Goal: Task Accomplishment & Management: Manage account settings

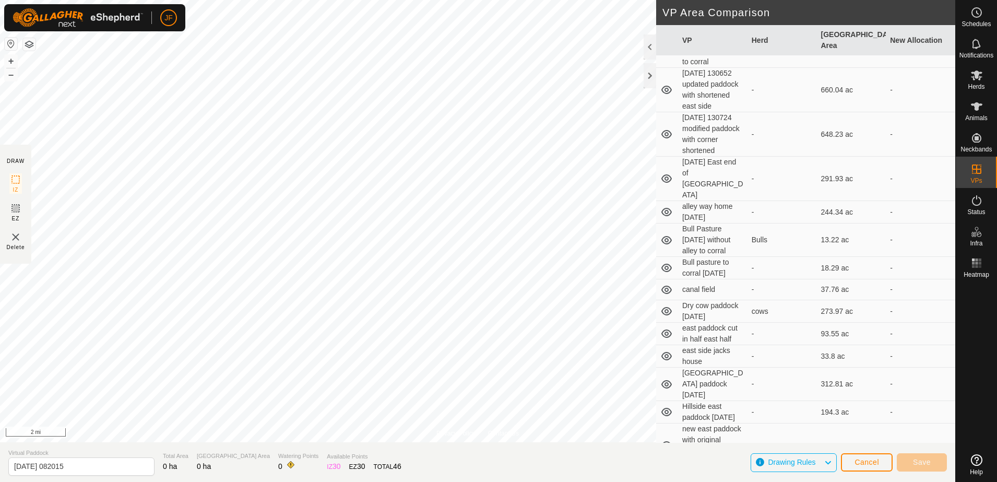
scroll to position [287, 0]
click at [721, 322] on td "Dry cow paddock [DATE]" at bounding box center [712, 310] width 69 height 22
click at [976, 80] on icon at bounding box center [976, 75] width 13 height 13
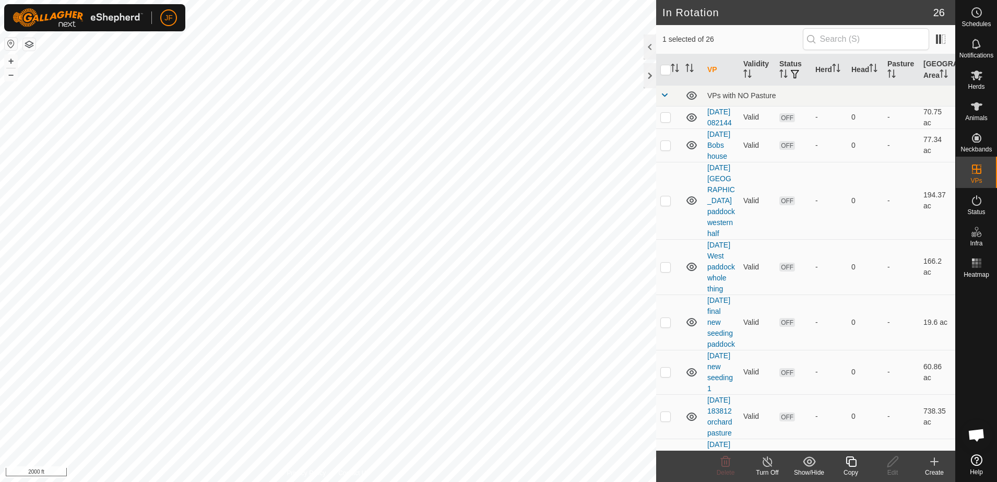
click at [853, 463] on icon at bounding box center [850, 461] width 13 height 13
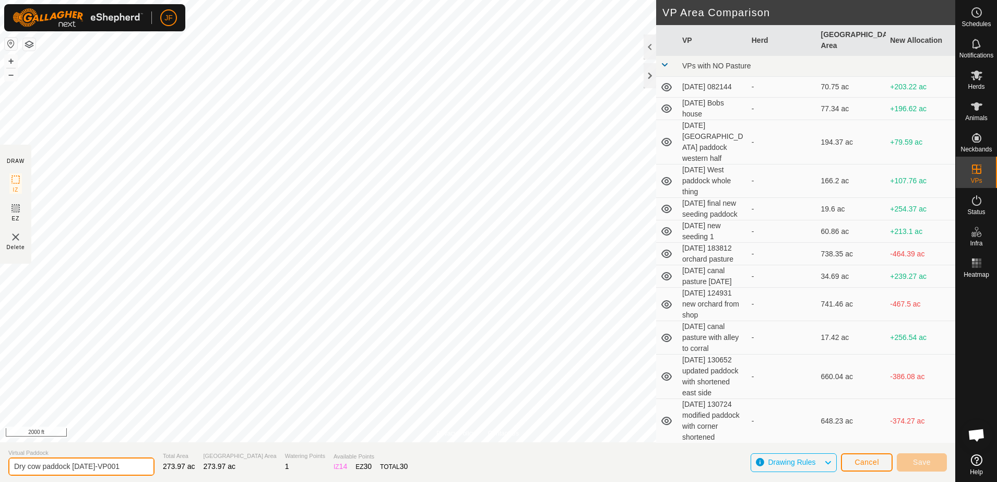
click at [71, 463] on input "Dry cow paddock [DATE]-VP001" at bounding box center [81, 466] width 146 height 18
type input "Dry cow paddock 2 [DATE]-VP001"
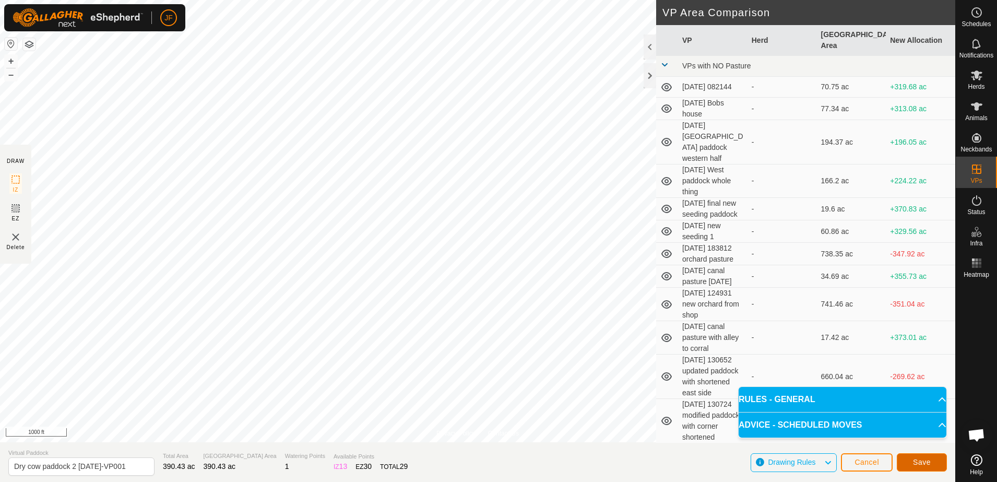
click at [922, 462] on span "Save" at bounding box center [922, 462] width 18 height 8
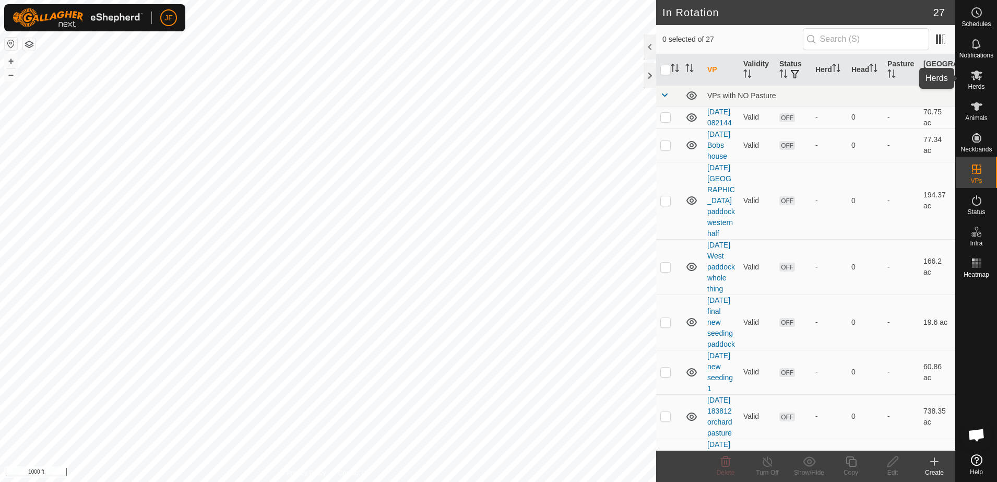
click at [976, 75] on icon at bounding box center [975, 75] width 11 height 10
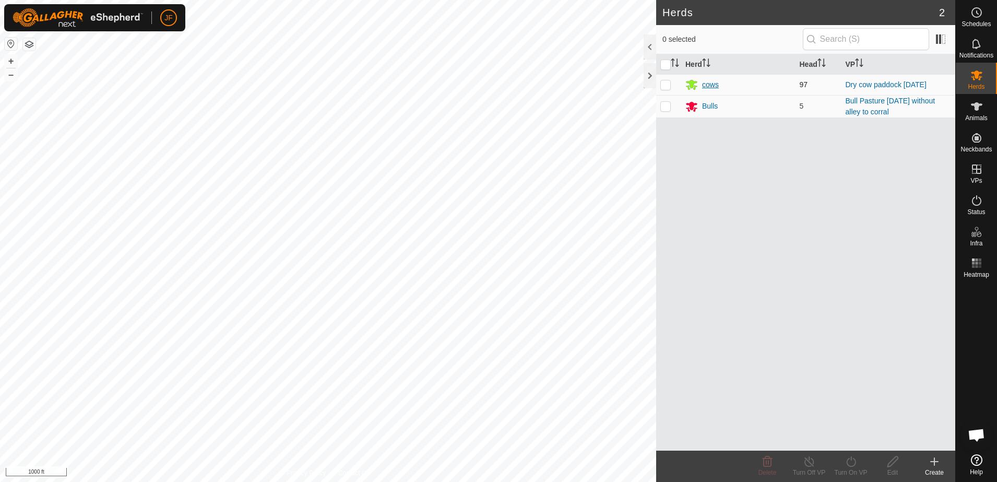
click at [698, 86] on div "cows" at bounding box center [738, 84] width 106 height 13
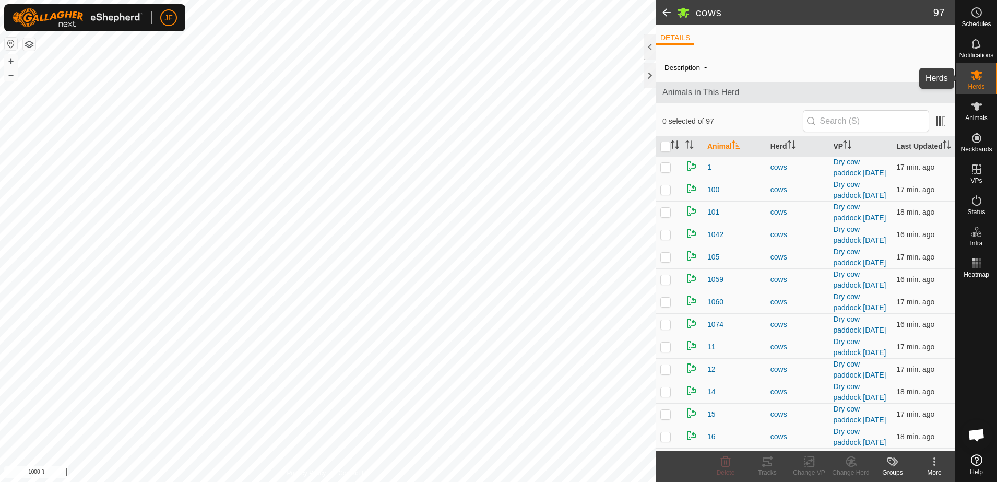
click at [975, 71] on icon at bounding box center [975, 75] width 11 height 10
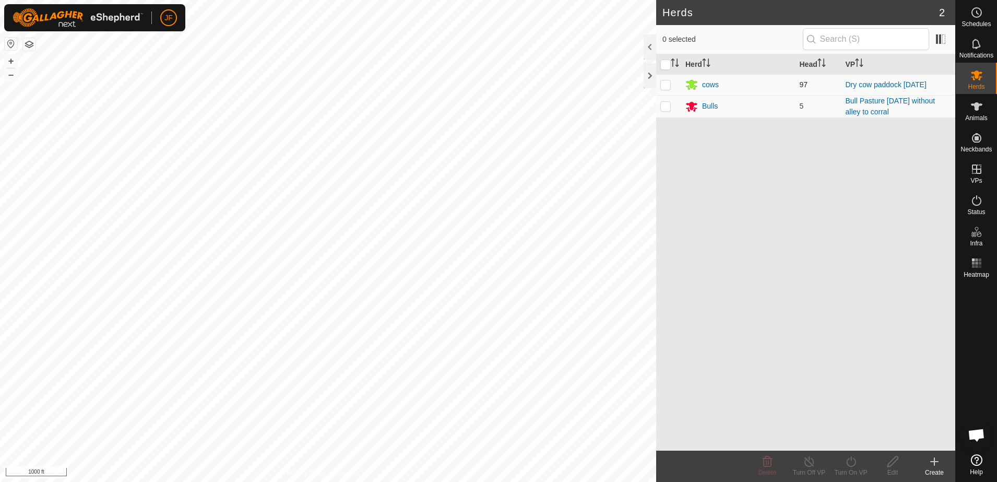
click at [665, 86] on p-checkbox at bounding box center [665, 84] width 10 height 8
checkbox input "true"
click at [847, 465] on icon at bounding box center [850, 461] width 13 height 13
click at [848, 439] on link "Now" at bounding box center [881, 438] width 103 height 21
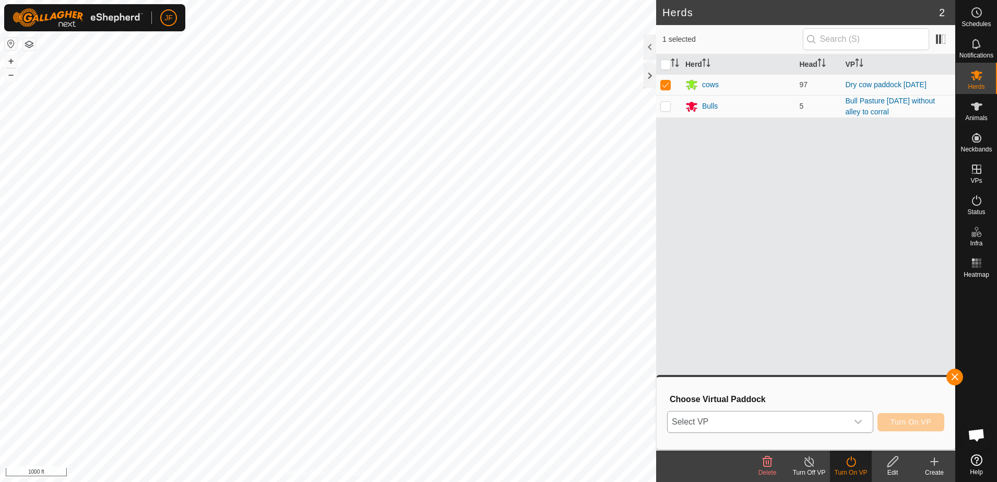
click at [857, 423] on icon "dropdown trigger" at bounding box center [858, 421] width 8 height 8
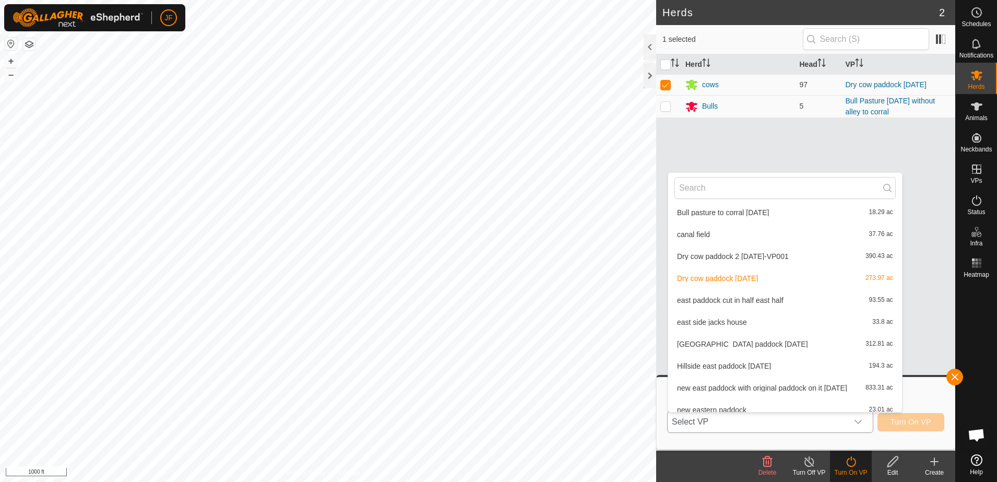
scroll to position [353, 0]
click at [726, 253] on li "Dry cow paddock 2 [DATE]-VP001 390.43 ac" at bounding box center [785, 257] width 234 height 21
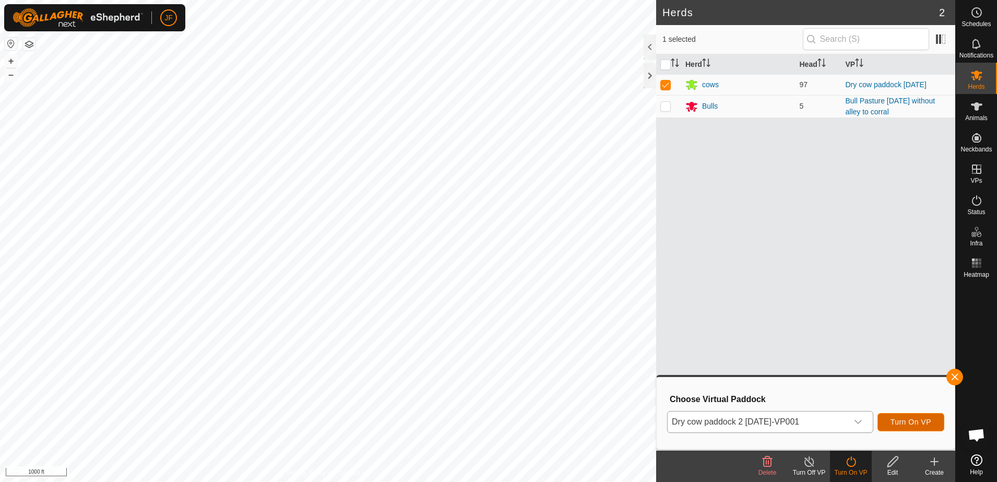
click at [913, 421] on span "Turn On VP" at bounding box center [910, 421] width 41 height 8
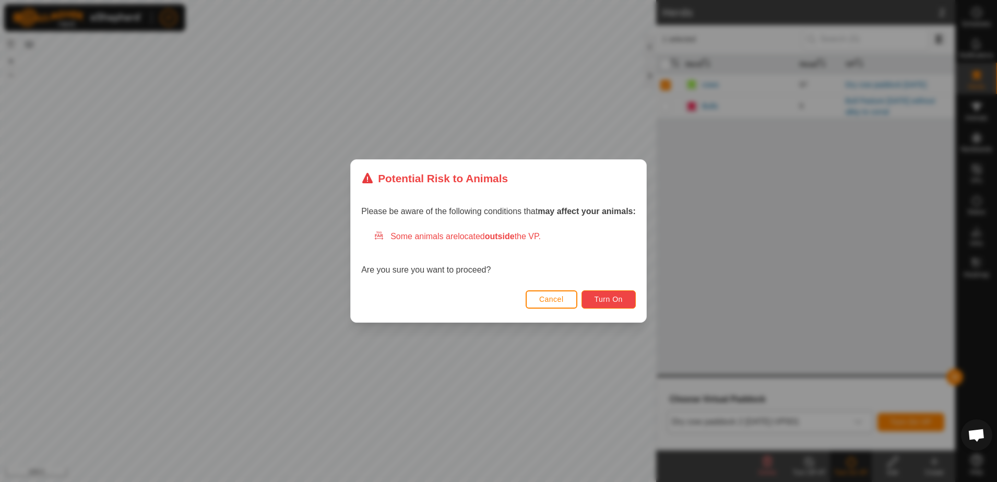
click at [593, 297] on button "Turn On" at bounding box center [608, 299] width 54 height 18
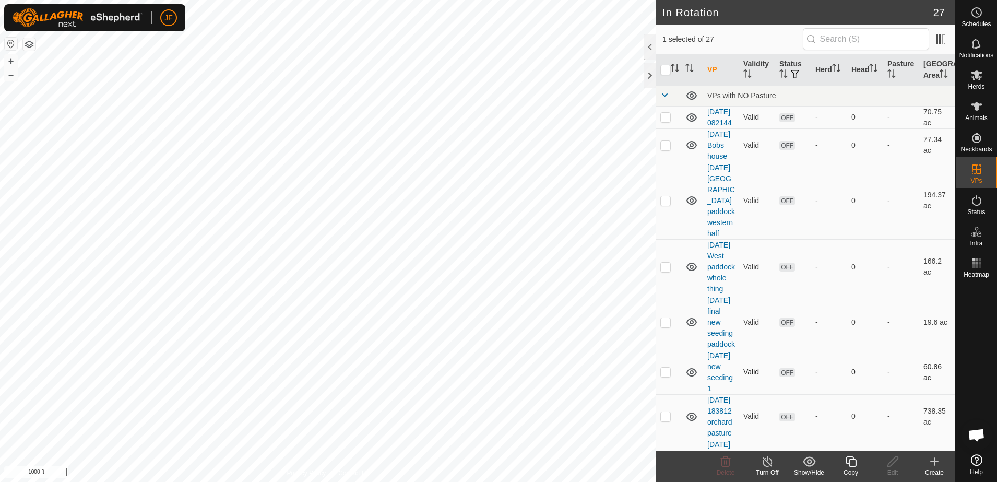
click at [835, 377] on div "-" at bounding box center [829, 371] width 28 height 11
checkbox input "true"
click at [850, 464] on icon at bounding box center [850, 461] width 13 height 13
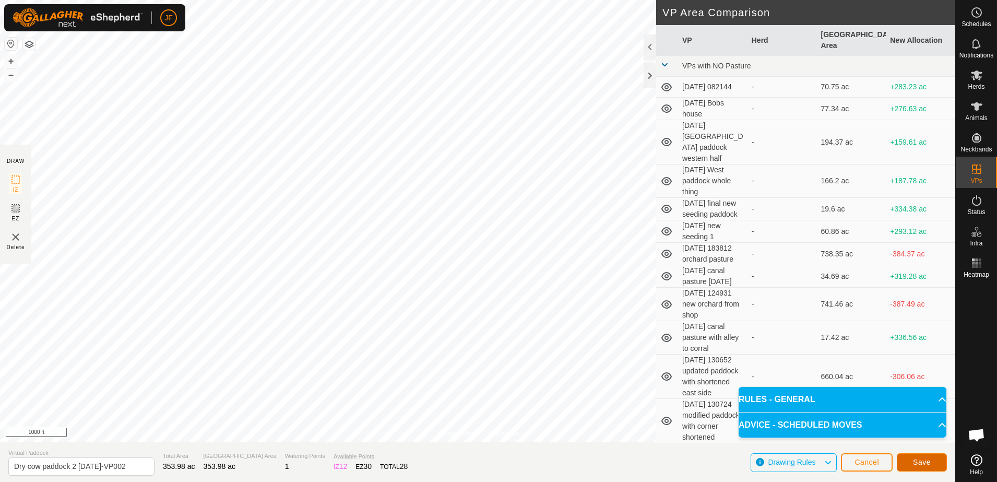
click at [917, 462] on span "Save" at bounding box center [922, 462] width 18 height 8
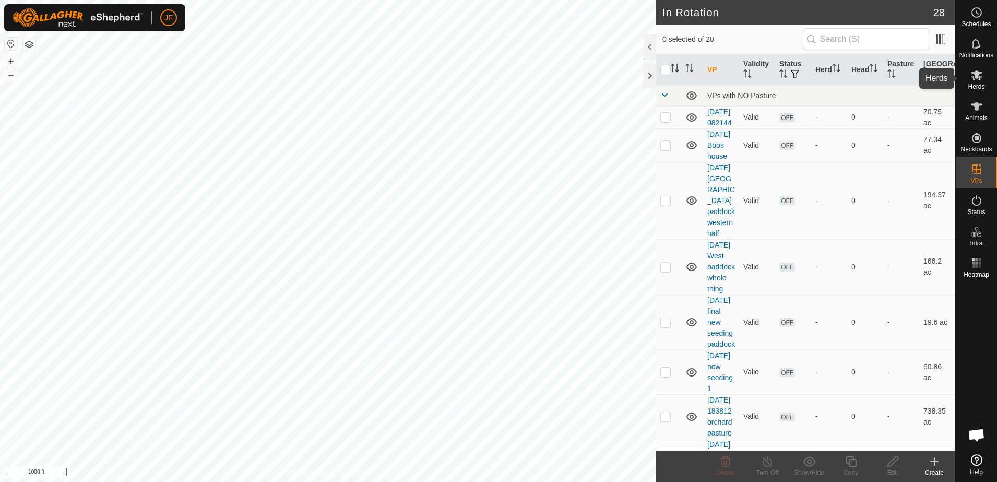
click at [979, 81] on icon at bounding box center [976, 75] width 13 height 13
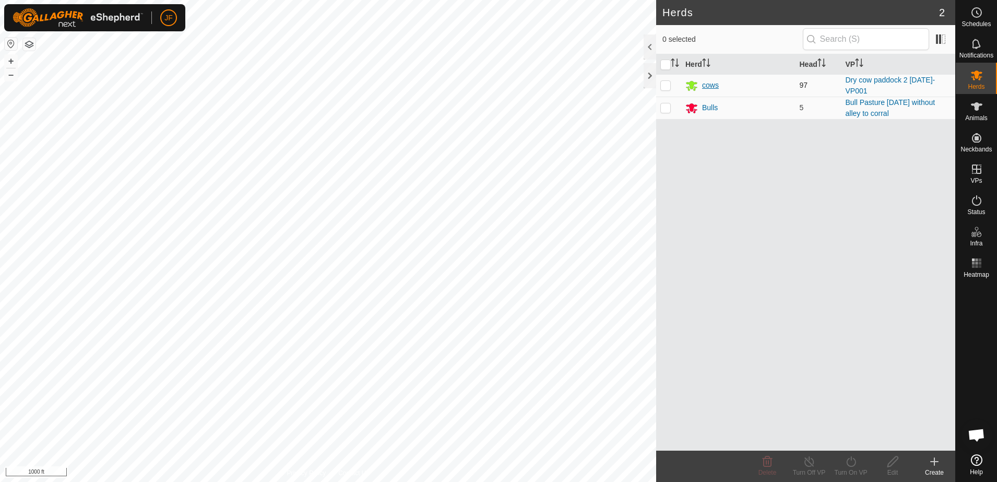
click at [710, 86] on div "cows" at bounding box center [710, 85] width 17 height 11
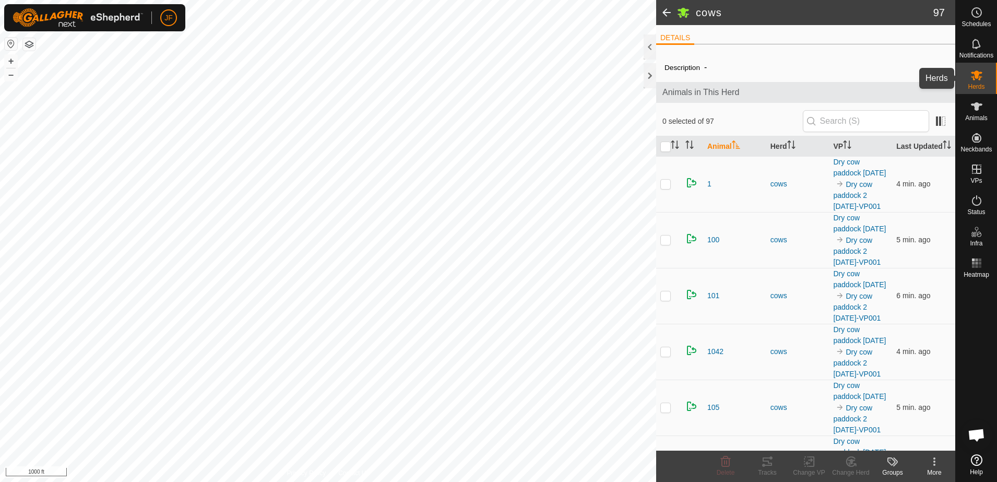
click at [974, 76] on icon at bounding box center [976, 75] width 13 height 13
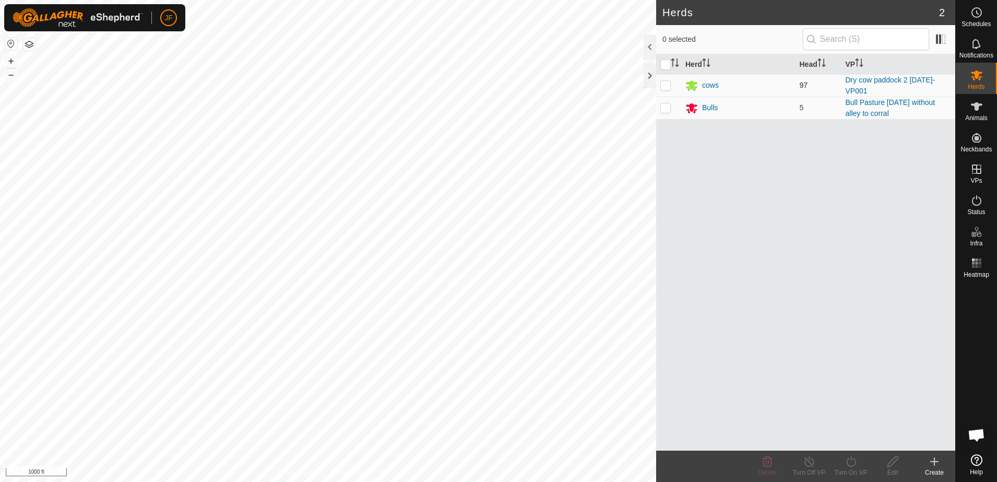
click at [664, 84] on p-checkbox at bounding box center [665, 85] width 10 height 8
checkbox input "true"
click at [848, 459] on icon at bounding box center [850, 461] width 13 height 13
click at [855, 433] on link "Now" at bounding box center [881, 438] width 103 height 21
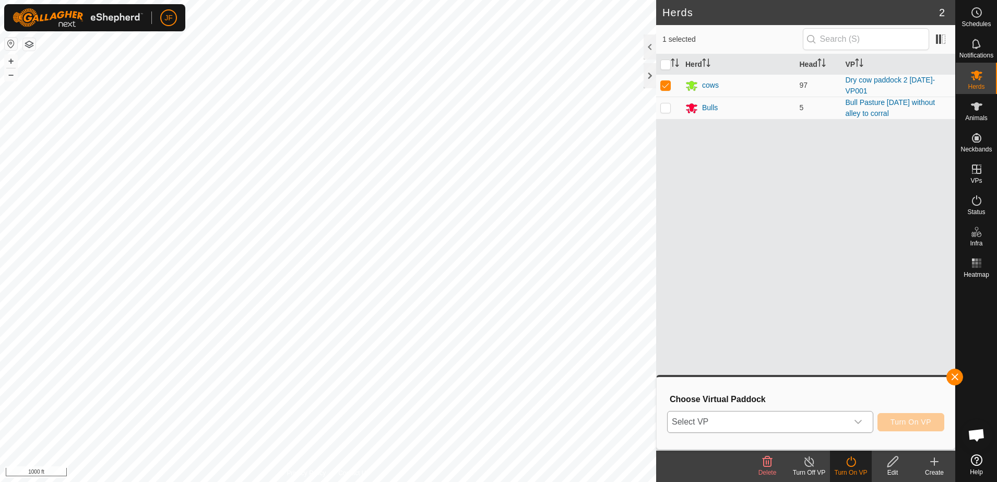
click at [861, 424] on icon "dropdown trigger" at bounding box center [858, 421] width 8 height 8
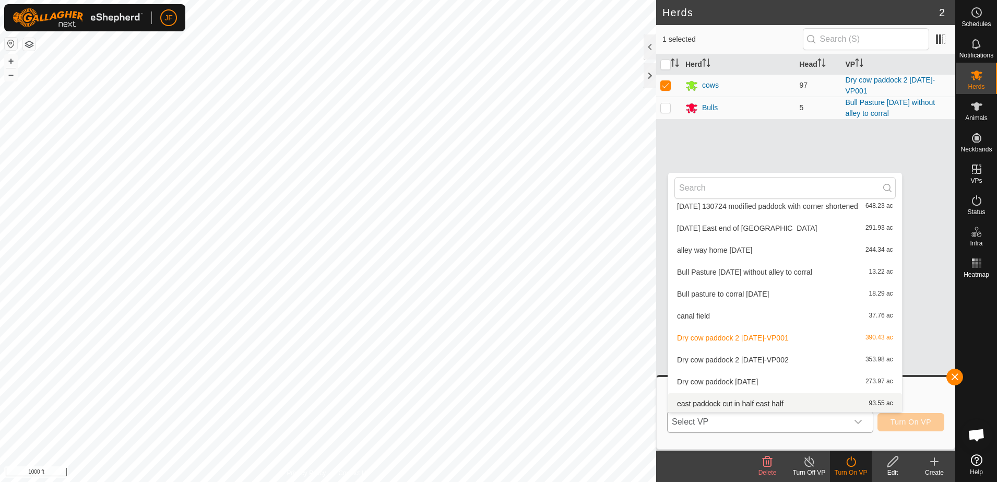
scroll to position [274, 0]
click at [775, 357] on li "Dry cow paddock 2 [DATE]-VP002 353.98 ac" at bounding box center [785, 357] width 234 height 21
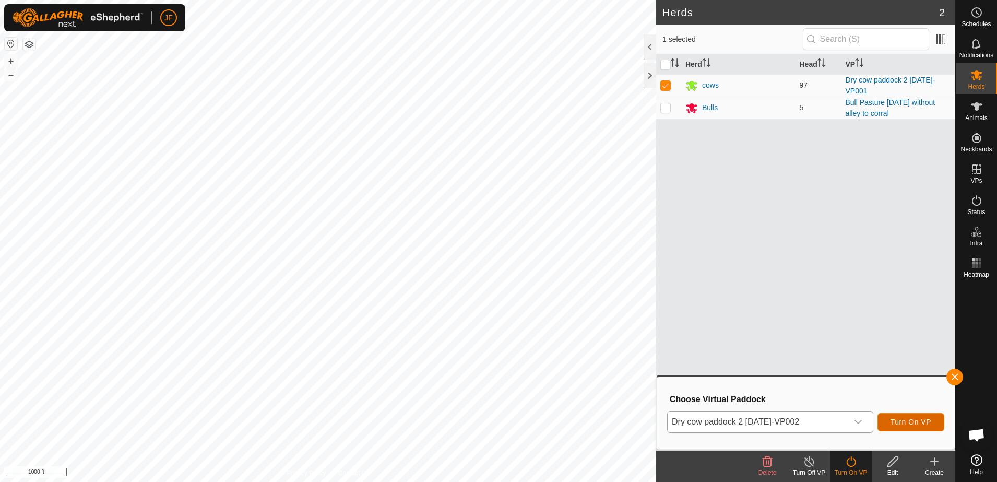
click at [922, 424] on span "Turn On VP" at bounding box center [910, 421] width 41 height 8
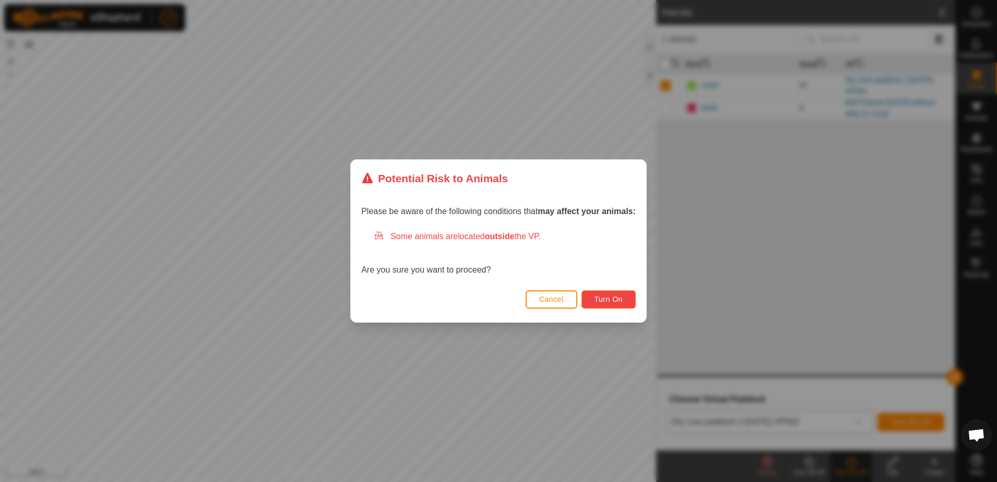
click at [624, 299] on button "Turn On" at bounding box center [608, 299] width 54 height 18
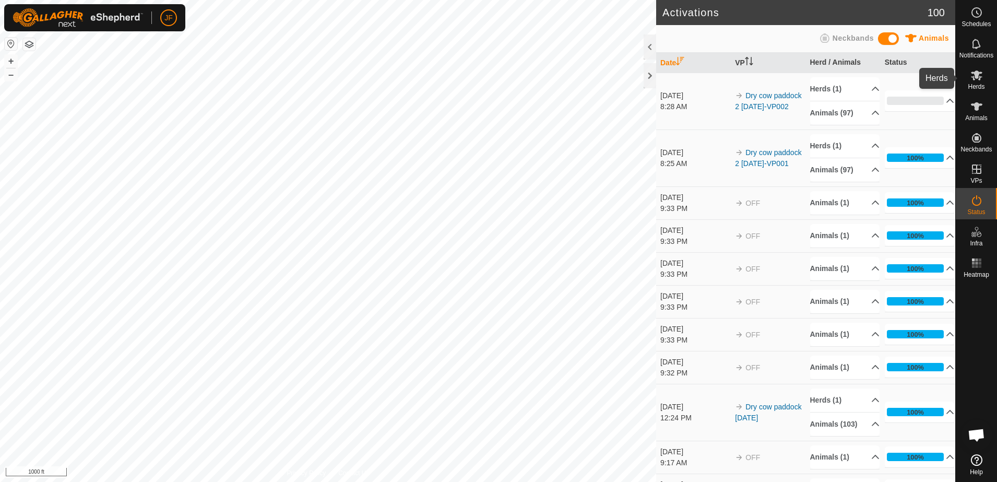
click at [974, 86] on span "Herds" at bounding box center [975, 86] width 17 height 6
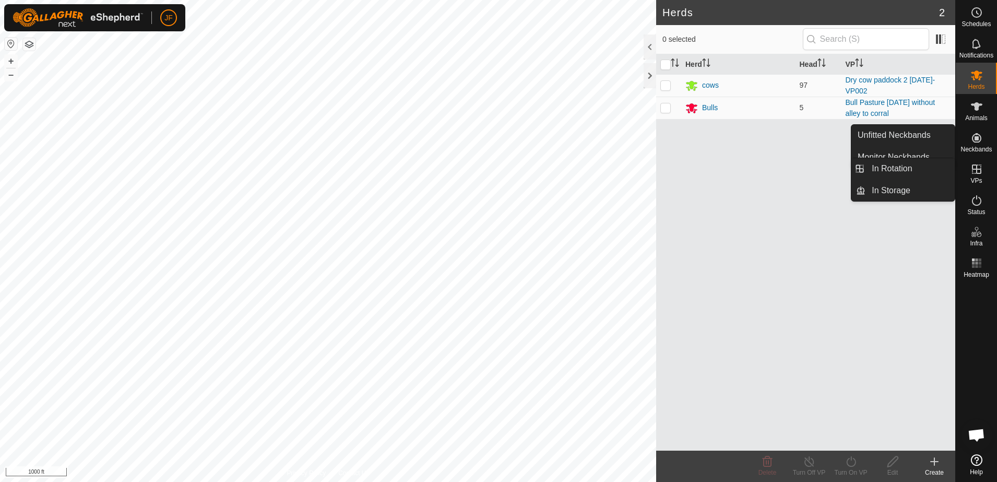
click at [975, 170] on icon at bounding box center [976, 169] width 13 height 13
click at [976, 170] on icon at bounding box center [976, 168] width 9 height 9
click at [976, 183] on span "VPs" at bounding box center [975, 180] width 11 height 6
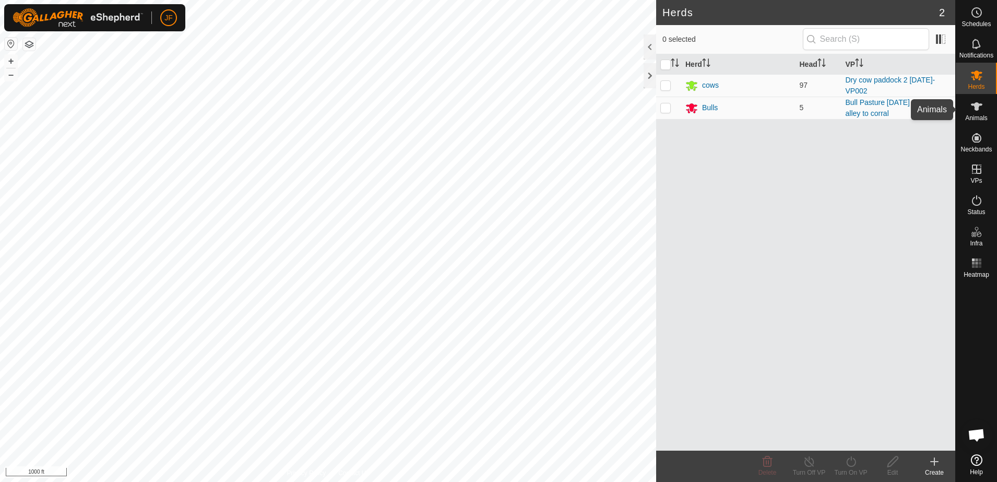
click at [977, 106] on icon at bounding box center [975, 106] width 11 height 8
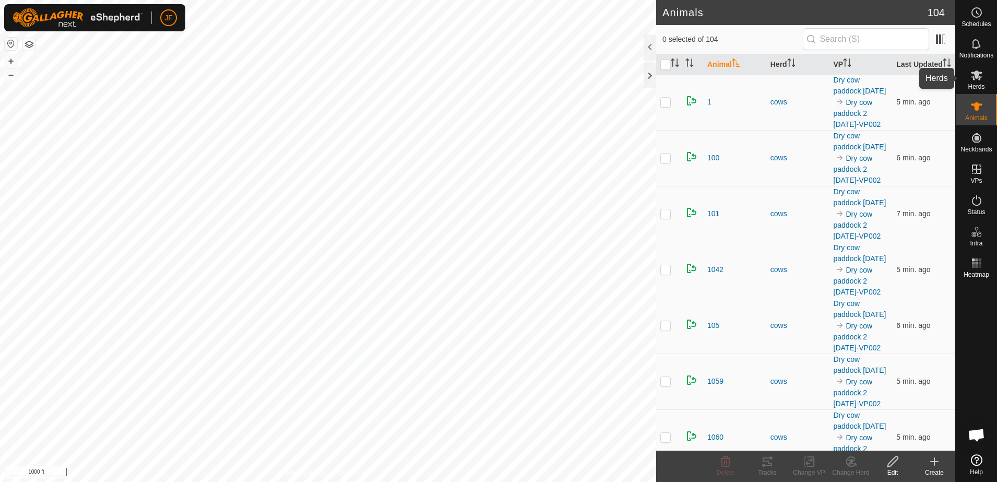
click at [977, 74] on icon at bounding box center [975, 75] width 11 height 10
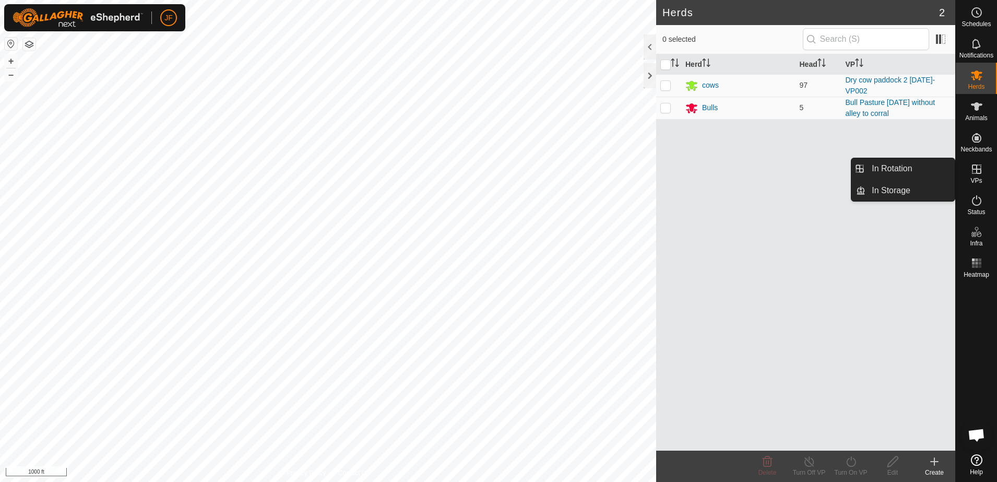
click at [979, 172] on icon at bounding box center [976, 169] width 13 height 13
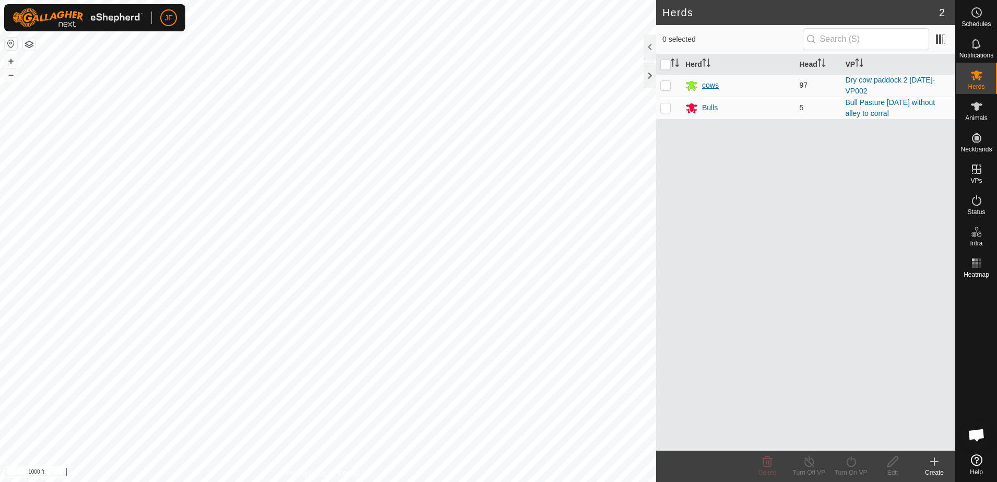
click at [706, 85] on div "cows" at bounding box center [710, 85] width 17 height 11
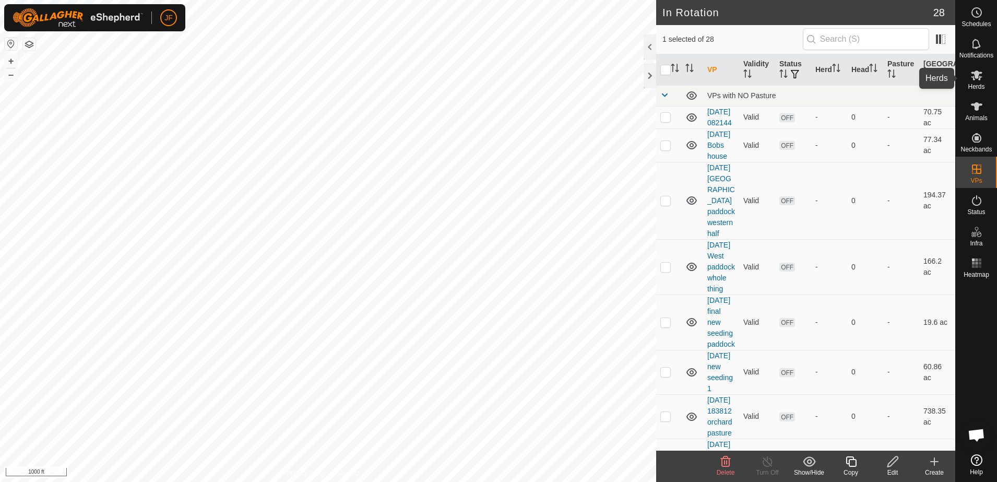
click at [976, 80] on icon at bounding box center [976, 75] width 13 height 13
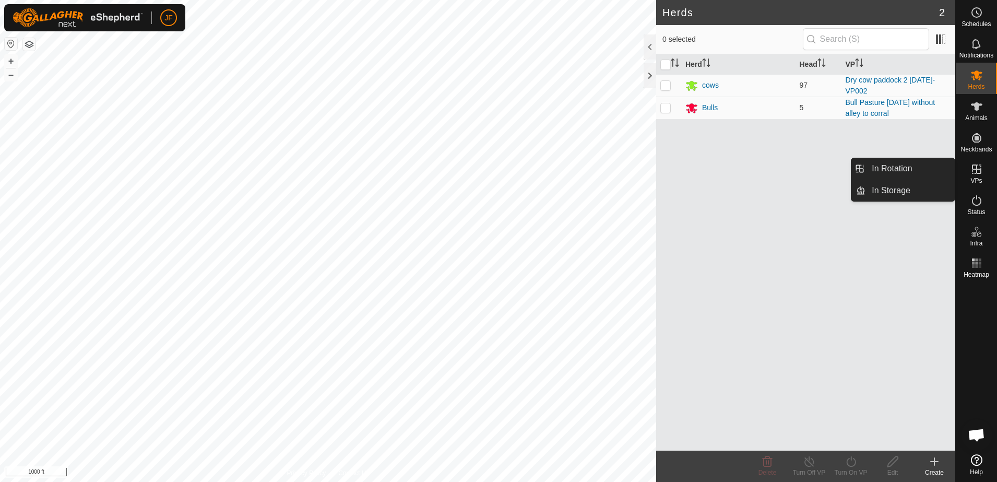
click at [976, 172] on icon at bounding box center [976, 168] width 9 height 9
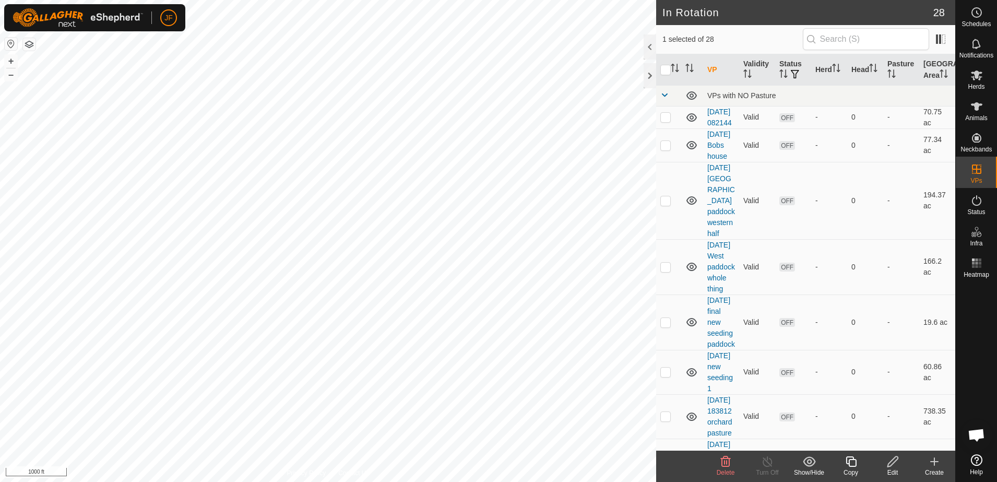
click at [724, 465] on icon at bounding box center [726, 461] width 10 height 10
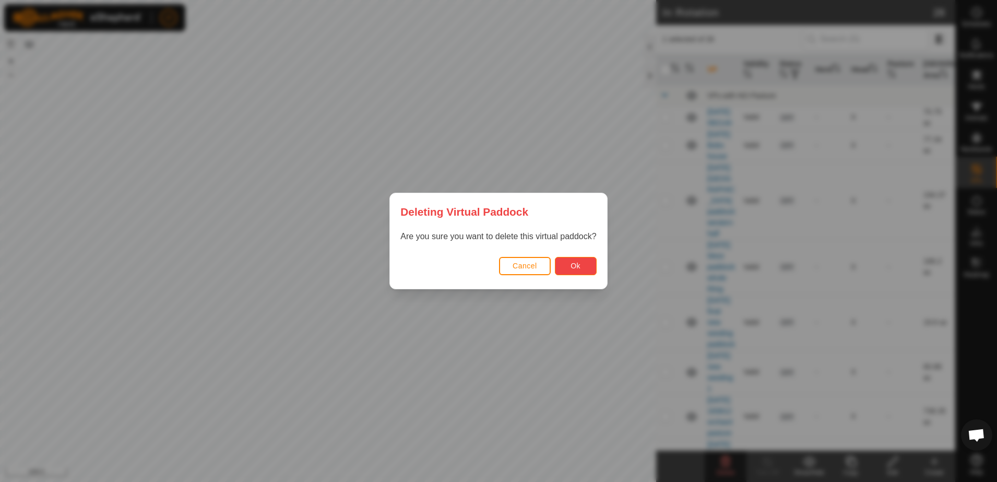
click at [582, 259] on button "Ok" at bounding box center [576, 266] width 42 height 18
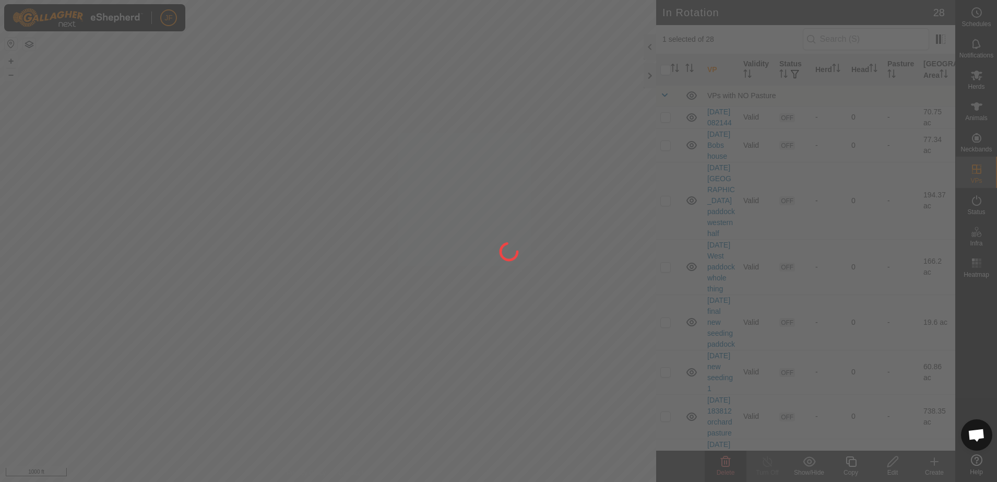
checkbox input "false"
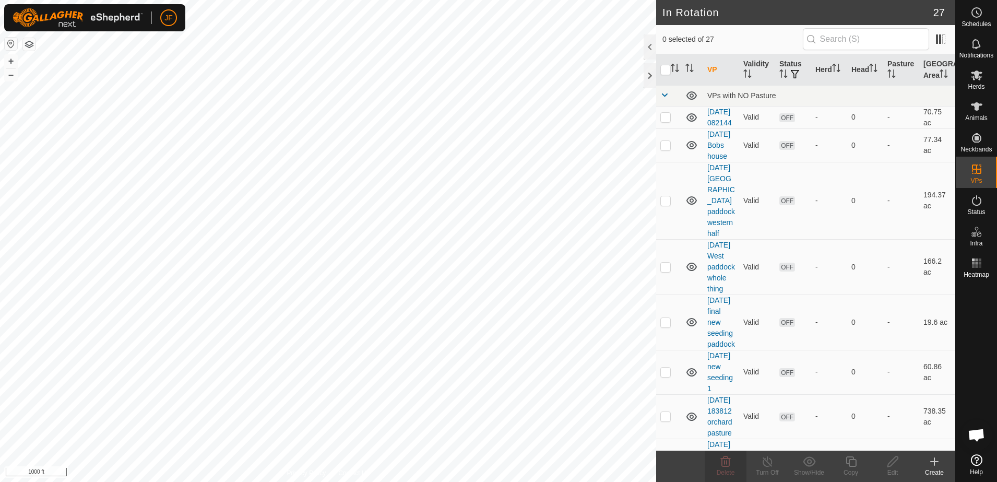
checkbox input "true"
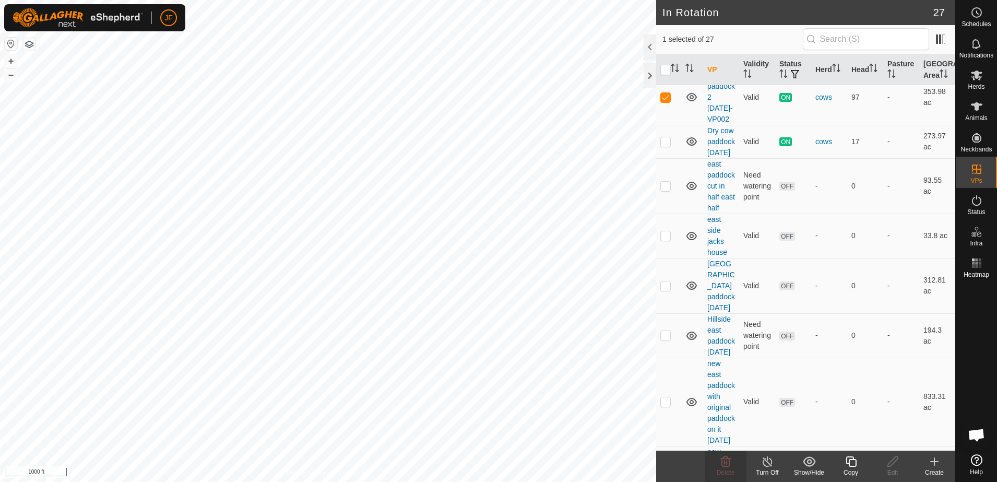
scroll to position [949, 0]
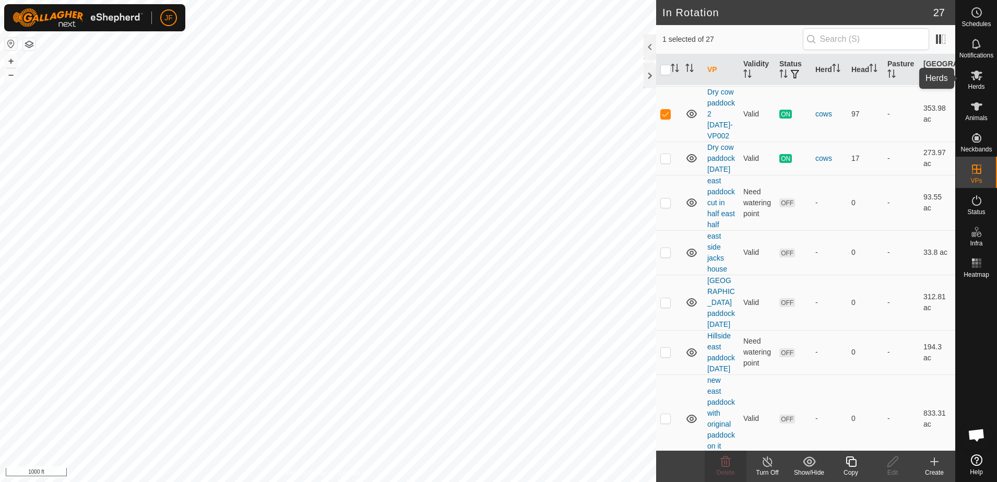
click at [976, 80] on icon at bounding box center [976, 75] width 13 height 13
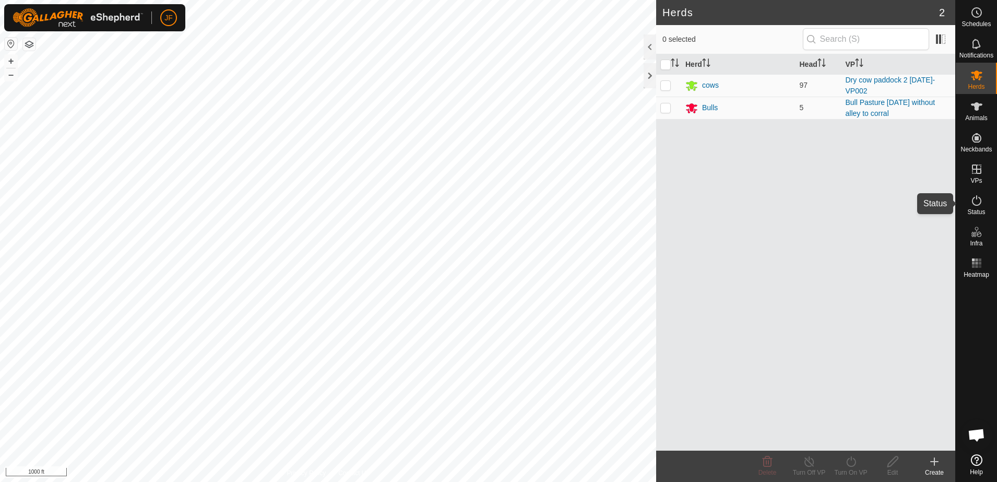
click at [976, 199] on icon at bounding box center [976, 200] width 13 height 13
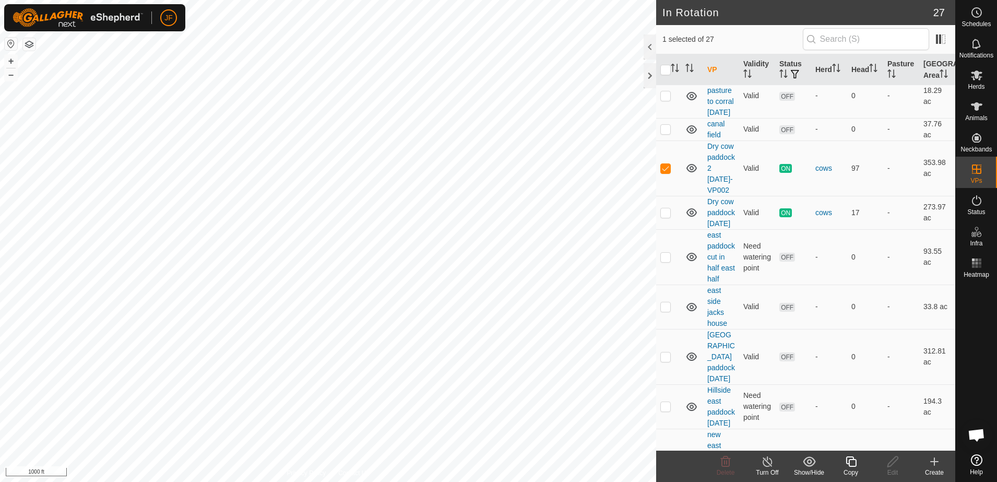
scroll to position [921, 0]
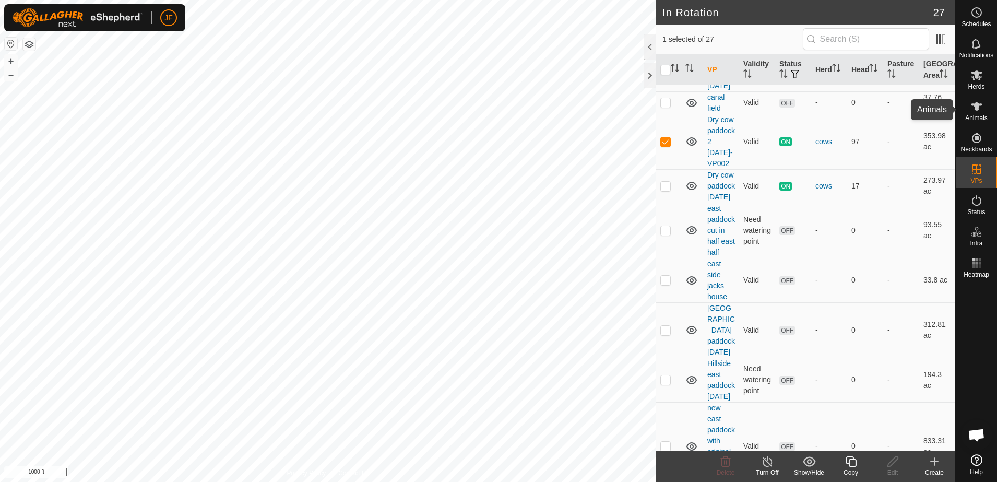
click at [979, 104] on icon at bounding box center [975, 106] width 11 height 8
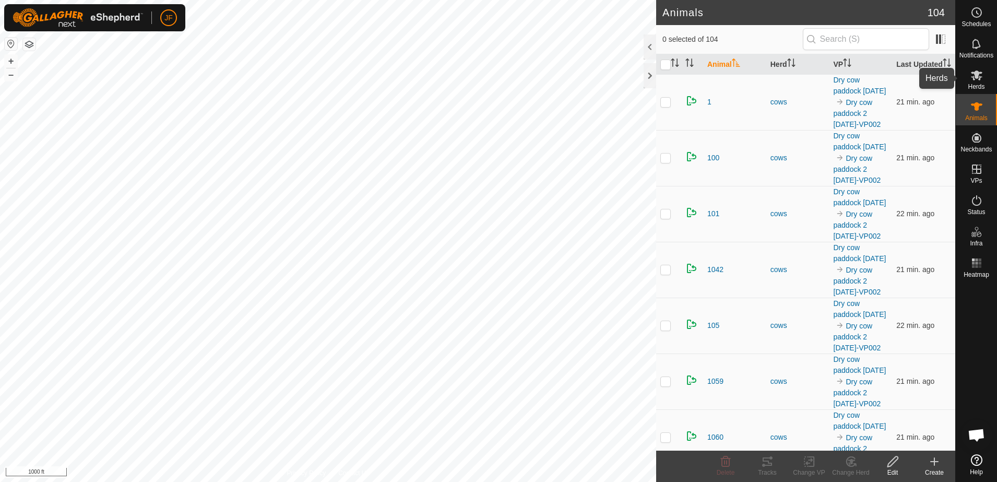
click at [973, 78] on icon at bounding box center [975, 75] width 11 height 10
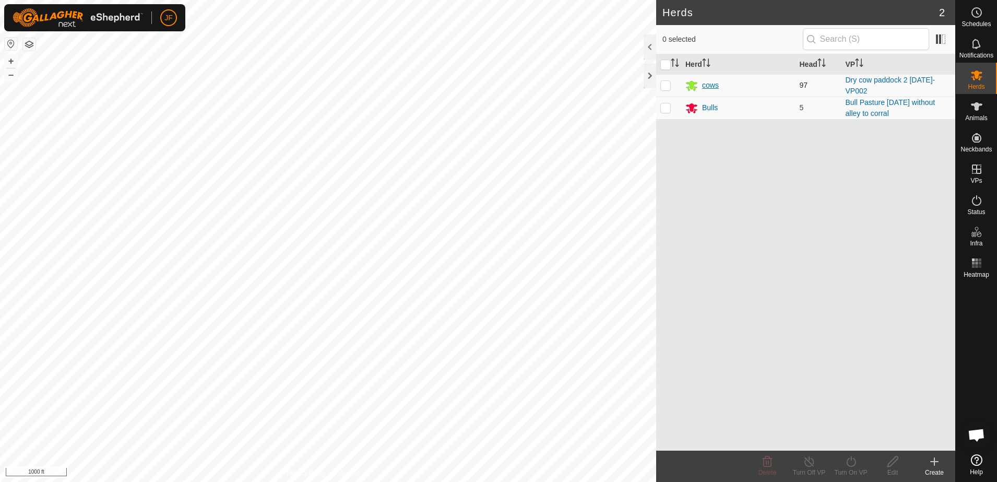
click at [706, 85] on div "cows" at bounding box center [710, 85] width 17 height 11
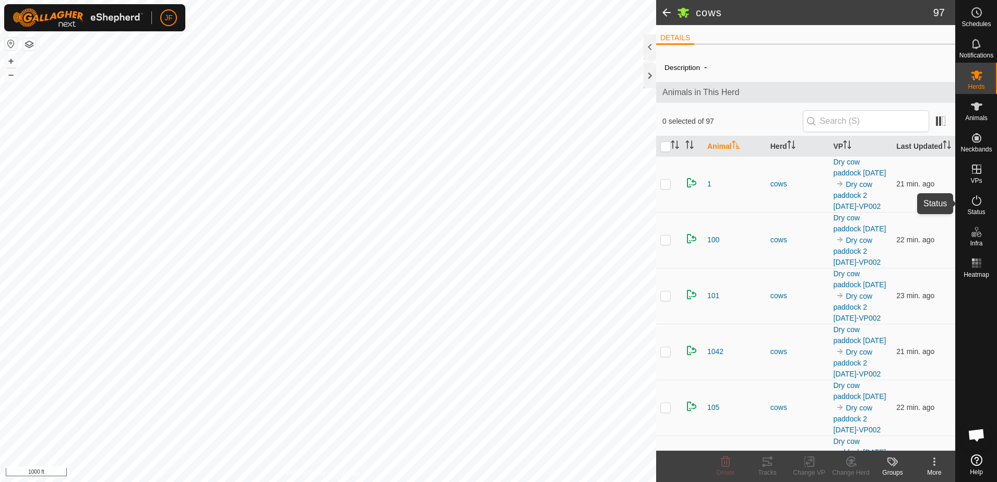
click at [977, 203] on icon at bounding box center [976, 200] width 13 height 13
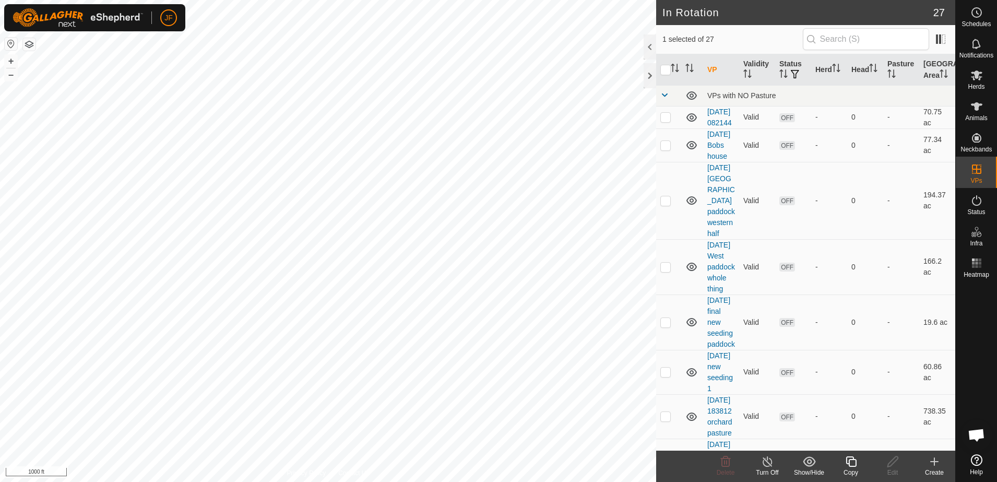
checkbox input "false"
checkbox input "true"
checkbox input "false"
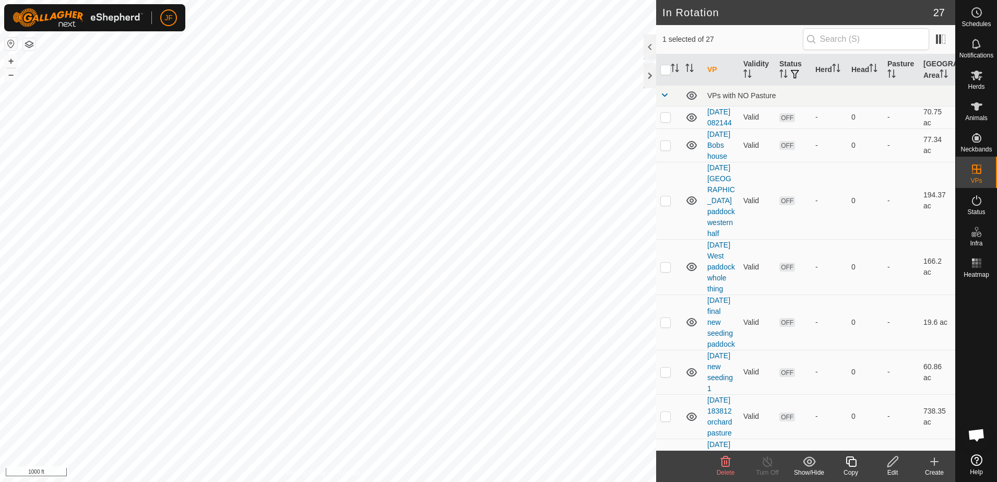
checkbox input "false"
checkbox input "true"
checkbox input "false"
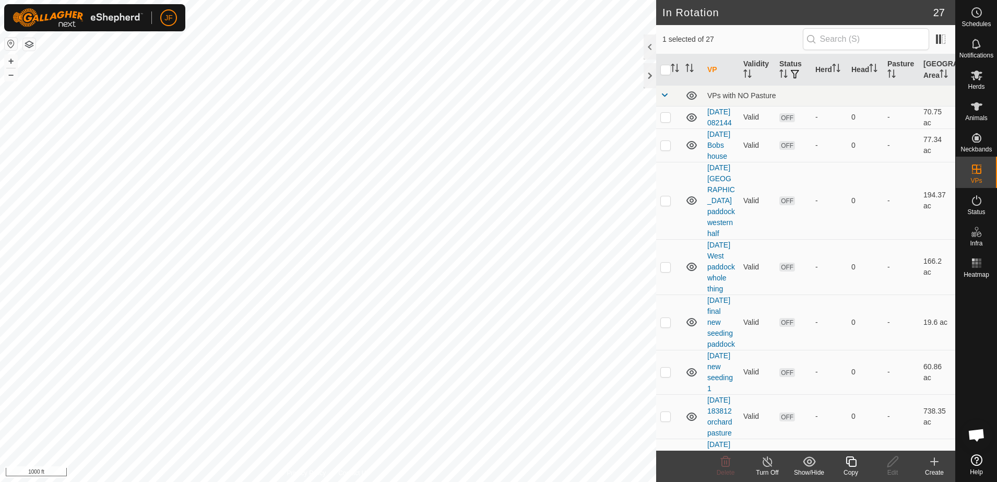
checkbox input "false"
click at [724, 461] on icon at bounding box center [726, 461] width 10 height 10
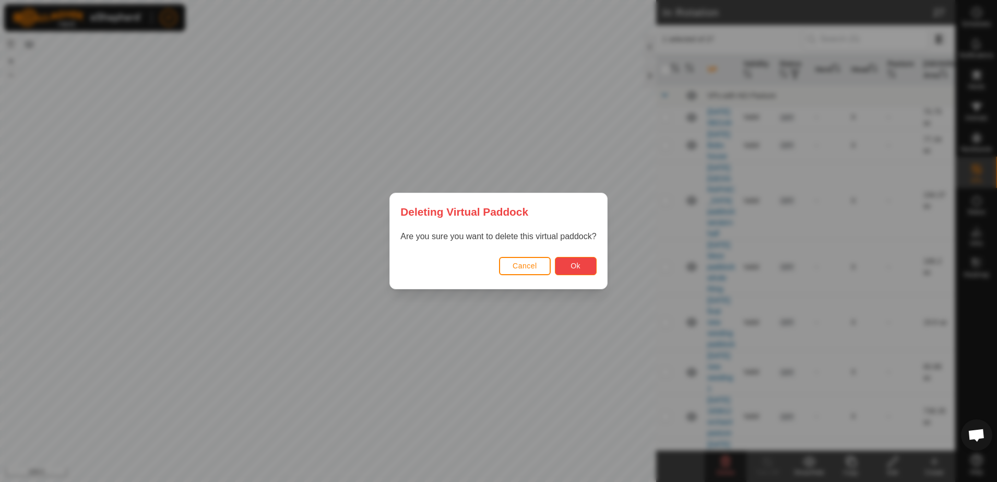
click at [577, 264] on span "Ok" at bounding box center [575, 265] width 10 height 8
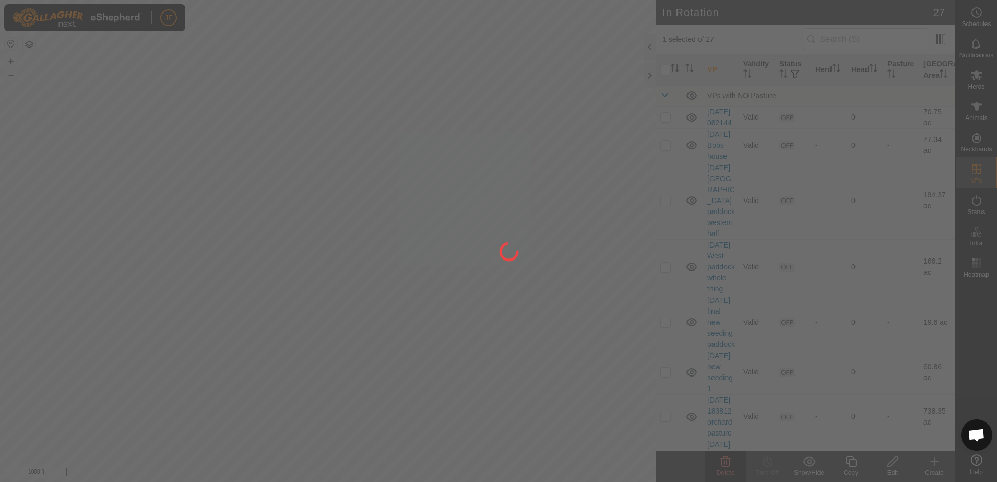
checkbox input "false"
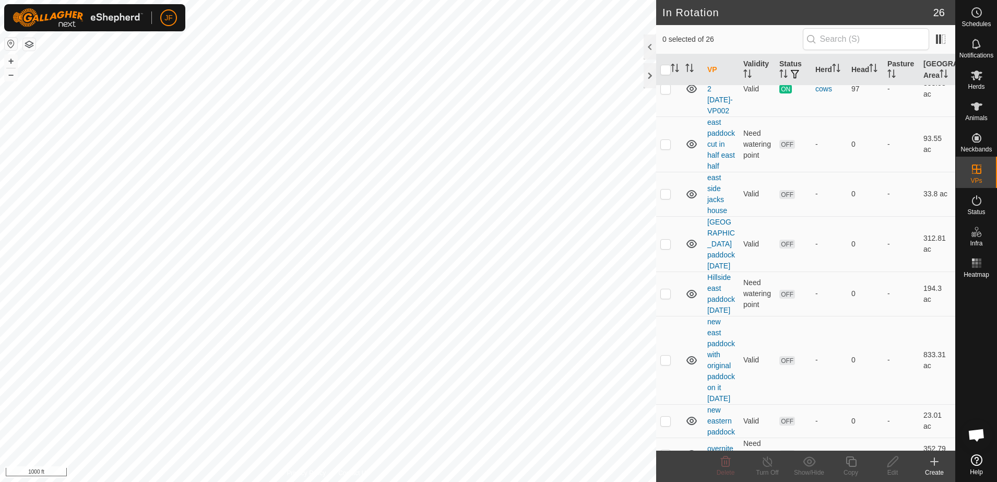
scroll to position [982, 0]
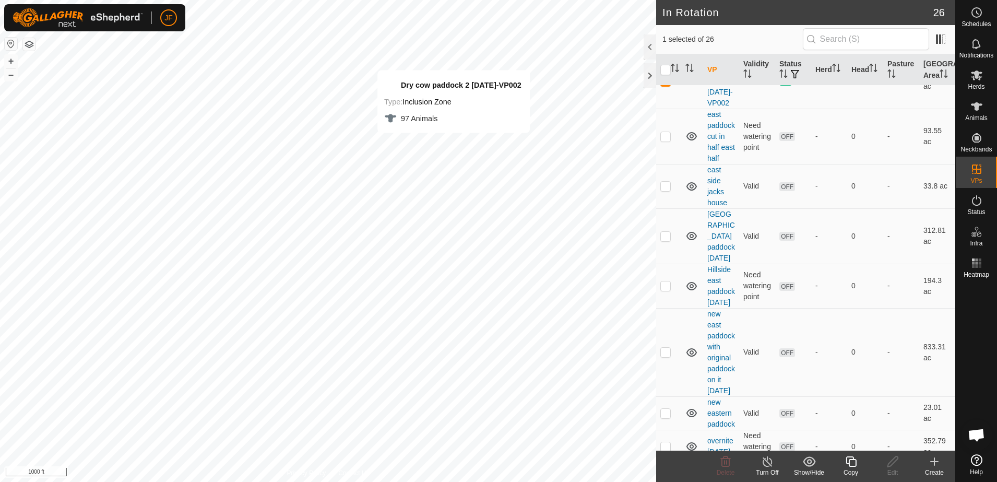
checkbox input "false"
checkbox input "true"
checkbox input "false"
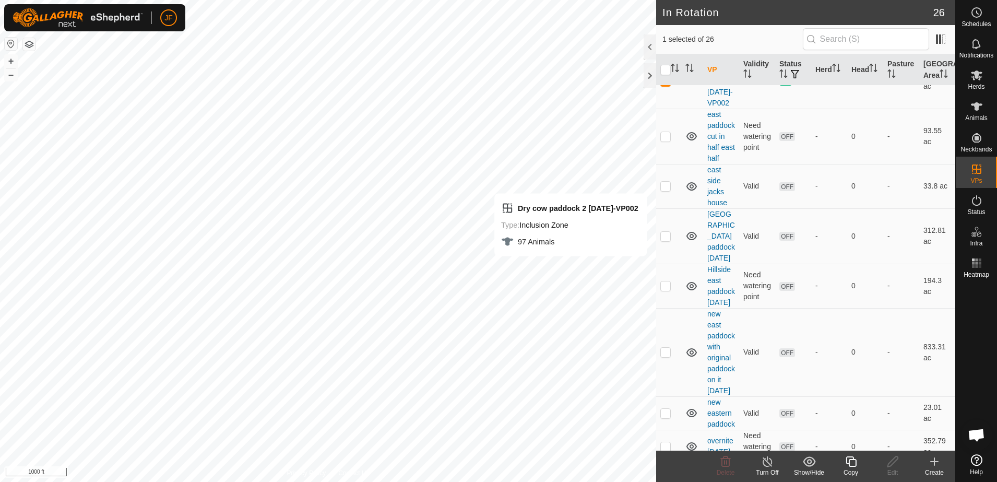
checkbox input "false"
checkbox input "true"
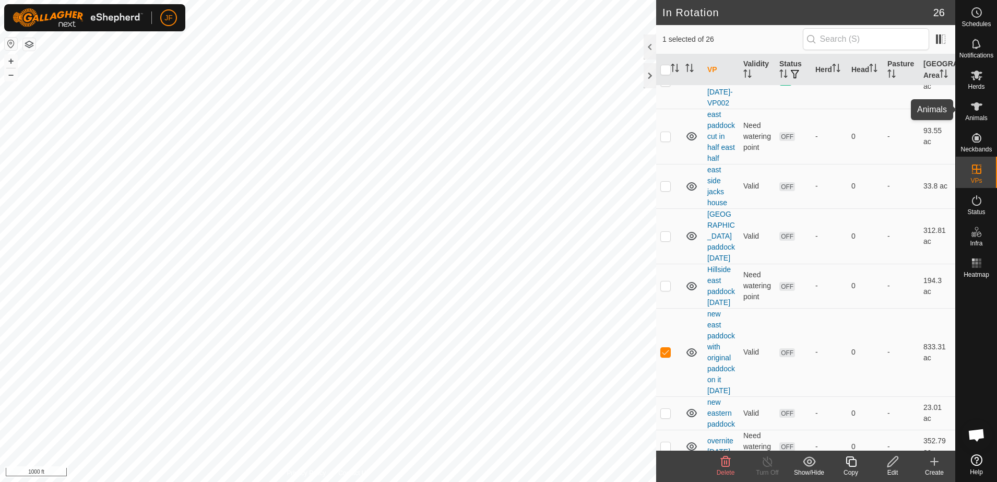
click at [978, 109] on icon at bounding box center [976, 106] width 13 height 13
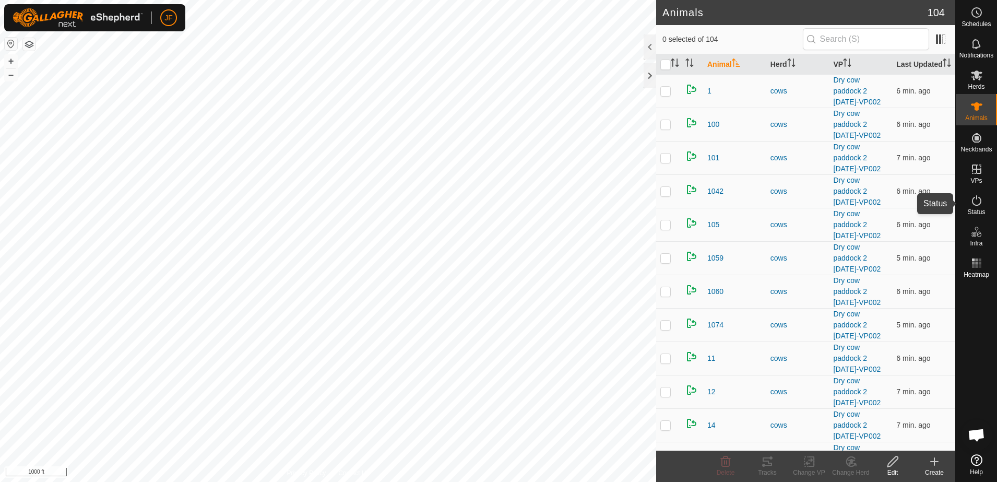
click at [973, 194] on icon at bounding box center [976, 200] width 13 height 13
